Goal: Information Seeking & Learning: Compare options

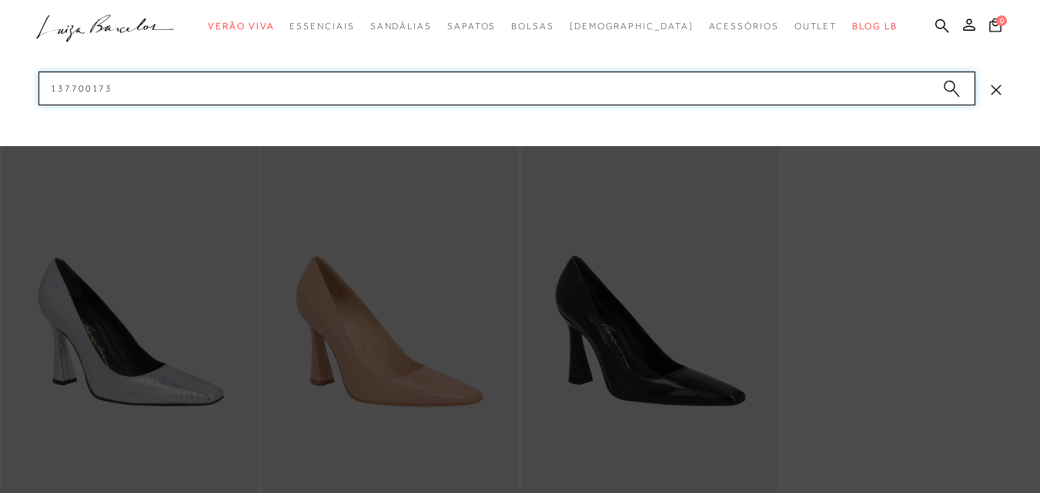
drag, startPoint x: 133, startPoint y: 93, endPoint x: 108, endPoint y: 66, distance: 37.0
click at [106, 93] on input "137700173" at bounding box center [506, 89] width 936 height 34
type input "1"
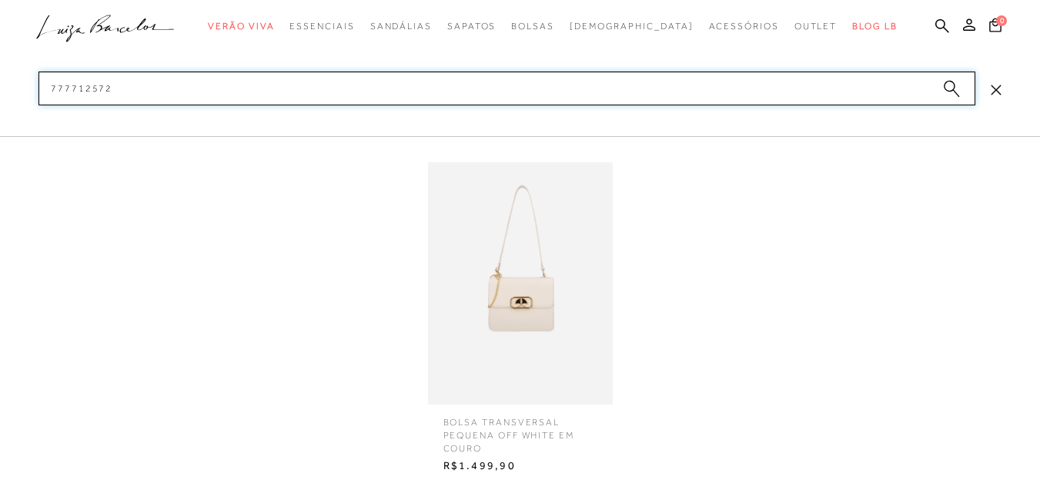
type input "777712572"
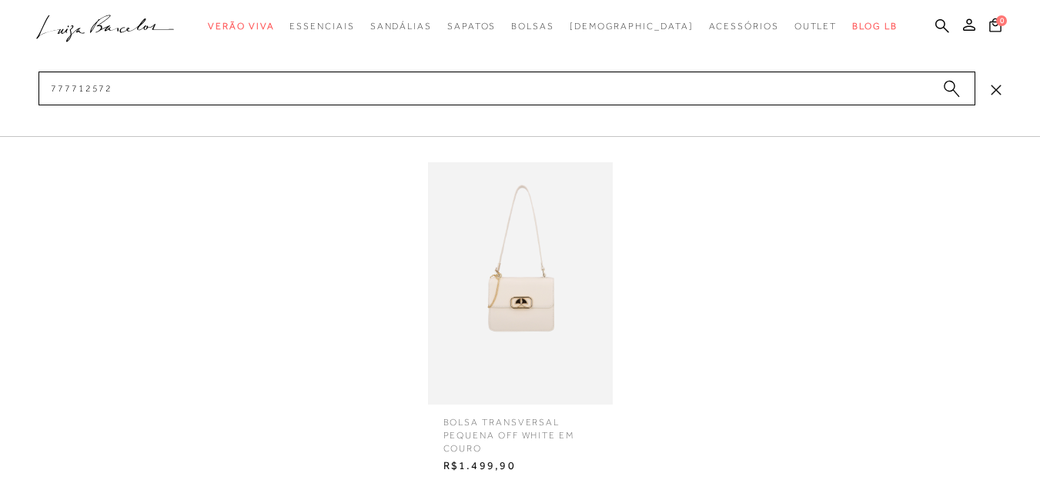
click at [544, 277] on img at bounding box center [520, 283] width 185 height 242
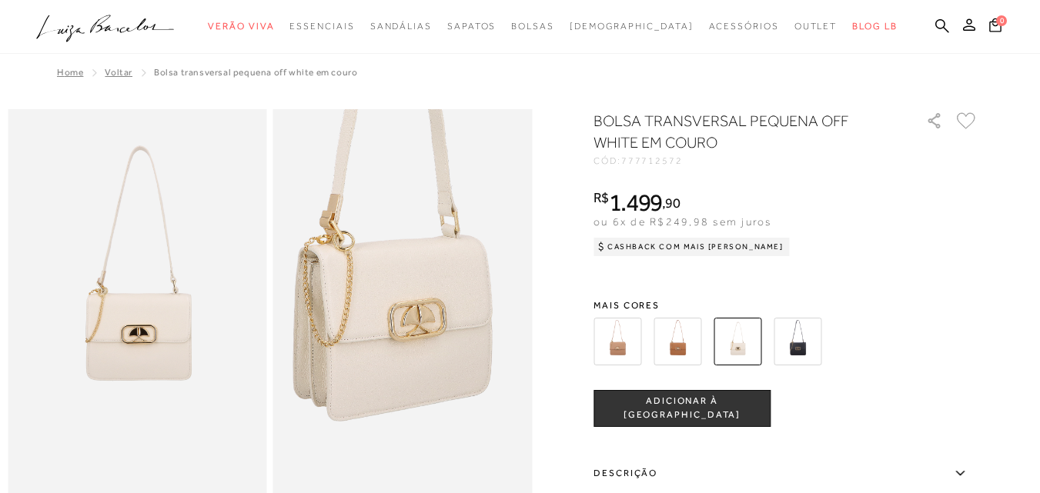
click at [416, 347] on img at bounding box center [391, 265] width 518 height 777
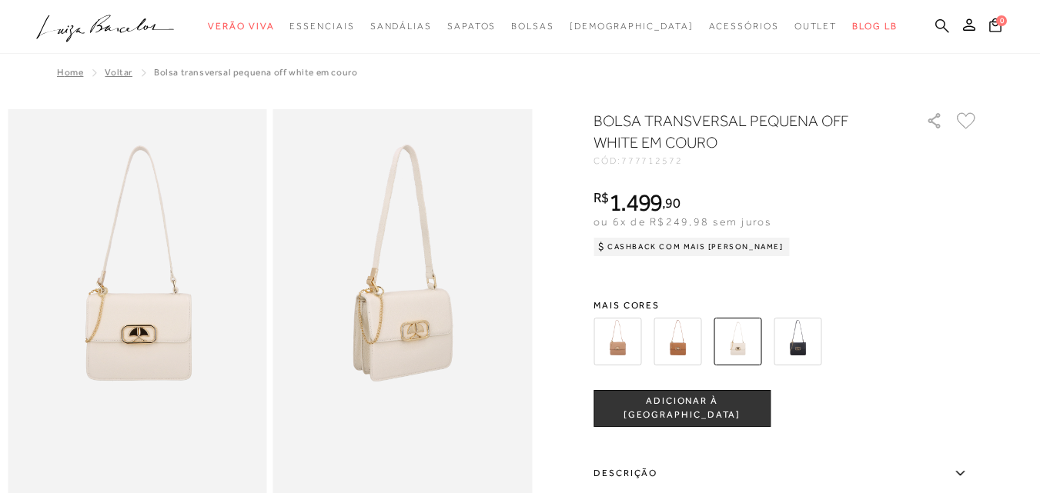
click at [935, 25] on icon at bounding box center [942, 25] width 14 height 15
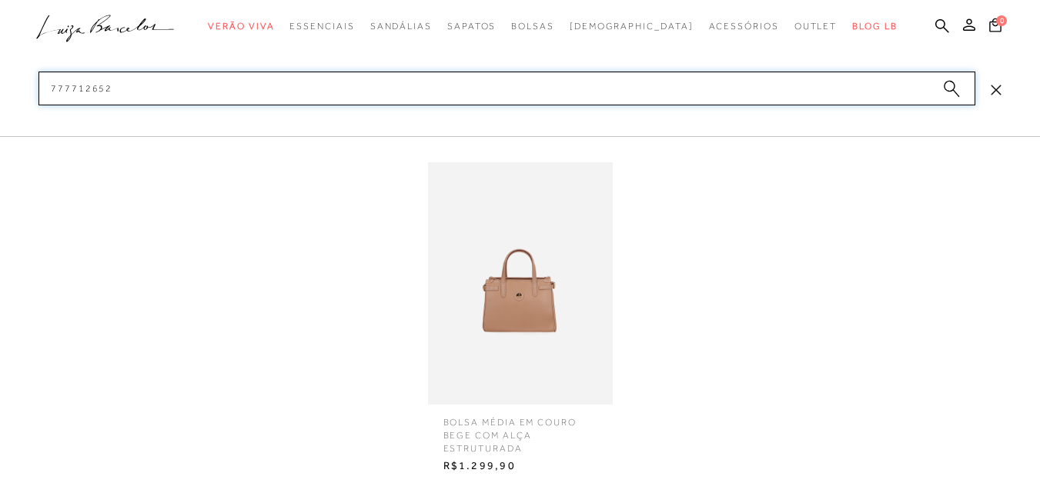
type input "777712652"
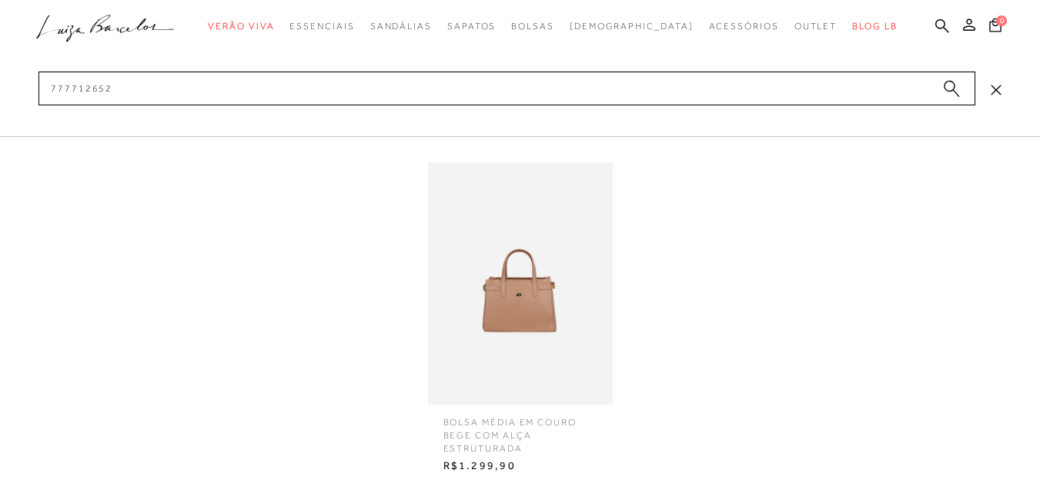
click at [519, 275] on img at bounding box center [520, 283] width 185 height 242
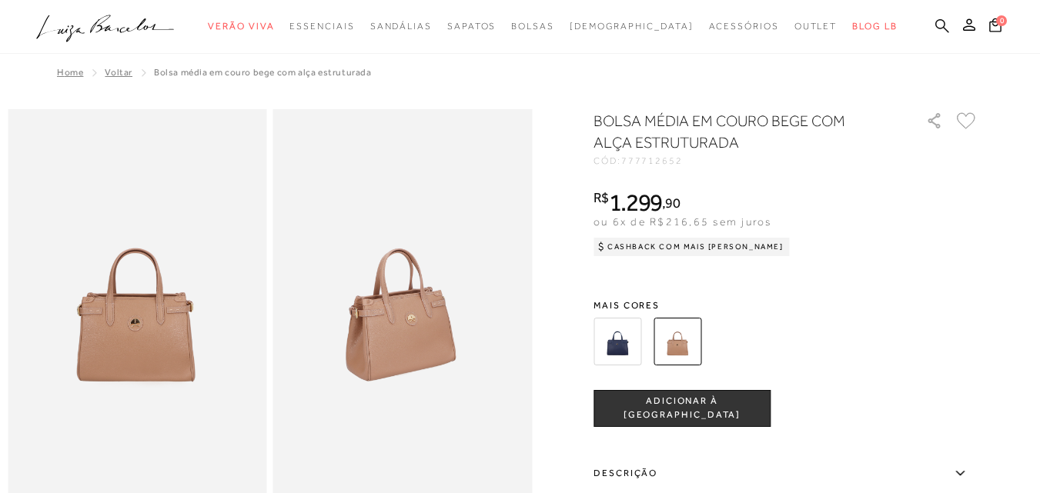
click at [935, 22] on icon at bounding box center [942, 25] width 14 height 15
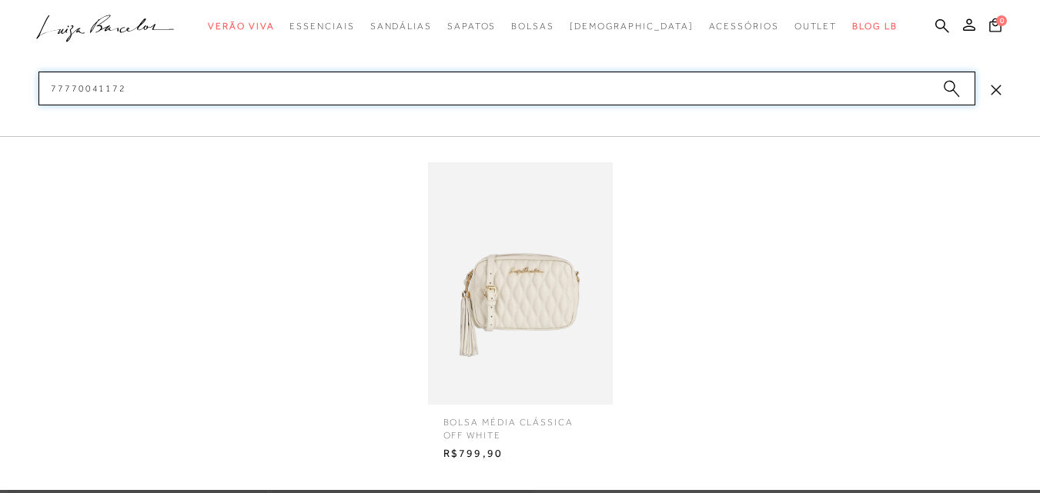
type input "77770041172"
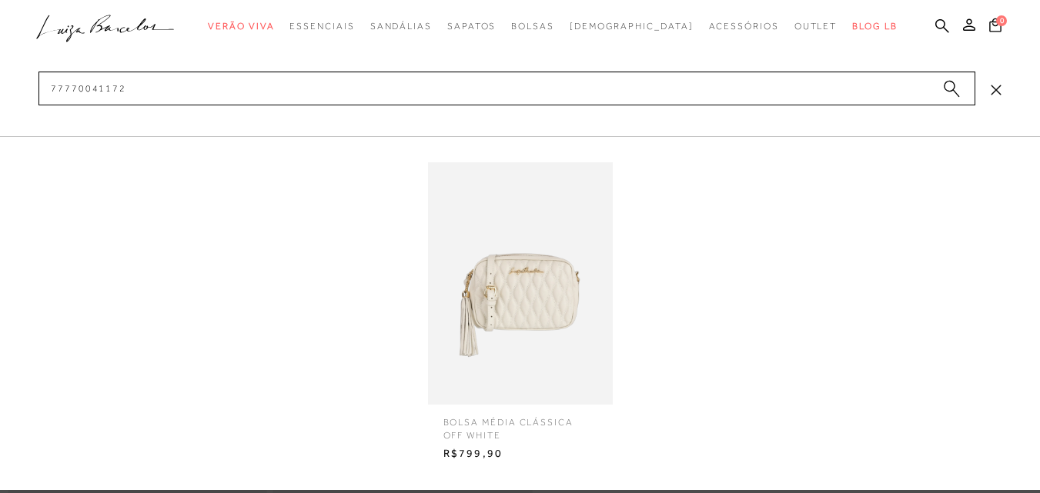
click at [540, 280] on img at bounding box center [520, 283] width 185 height 242
